Goal: Find specific page/section: Find specific page/section

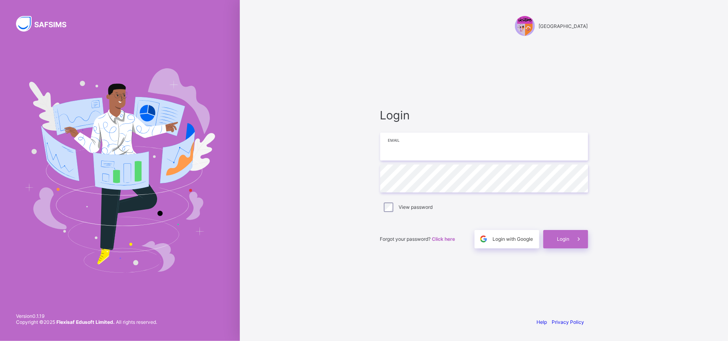
type input "**********"
click at [559, 237] on span "Login" at bounding box center [563, 239] width 12 height 6
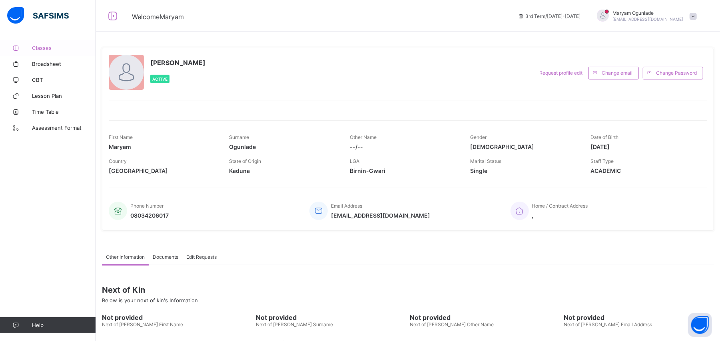
click at [47, 49] on span "Classes" at bounding box center [64, 48] width 64 height 6
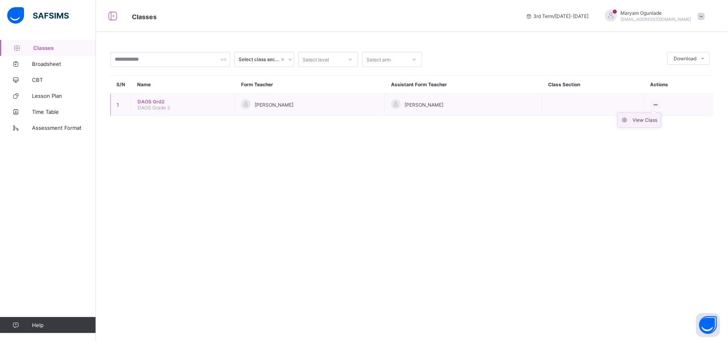
click at [649, 120] on div "View Class" at bounding box center [645, 120] width 25 height 8
